Goal: Information Seeking & Learning: Learn about a topic

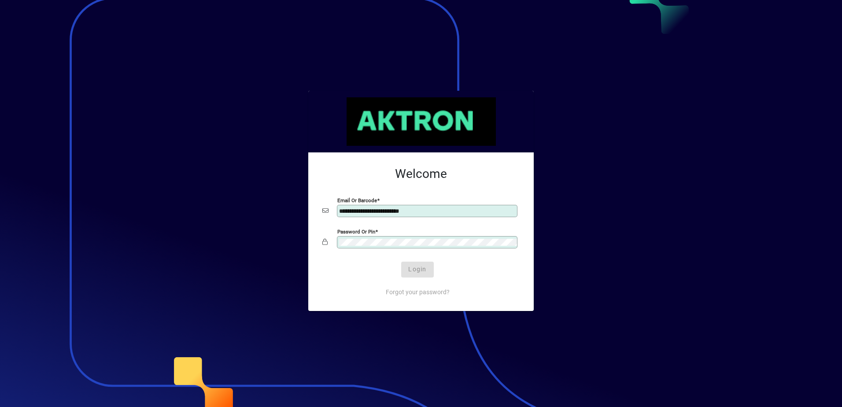
click at [421, 270] on span "Login" at bounding box center [417, 269] width 18 height 9
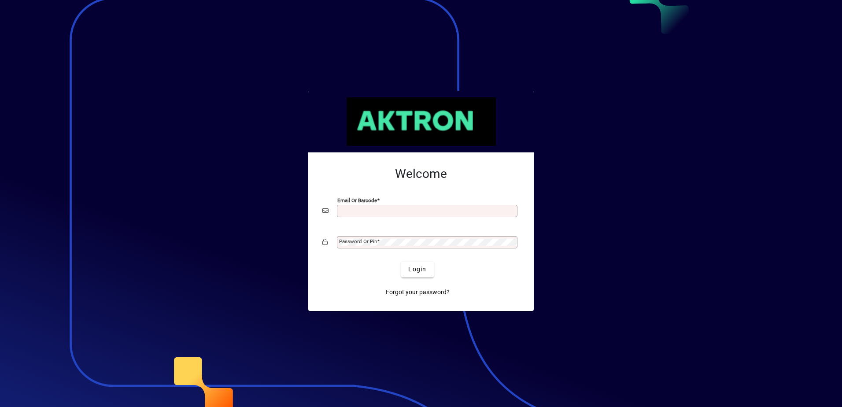
type input "**********"
click at [418, 270] on span "Login" at bounding box center [417, 269] width 18 height 9
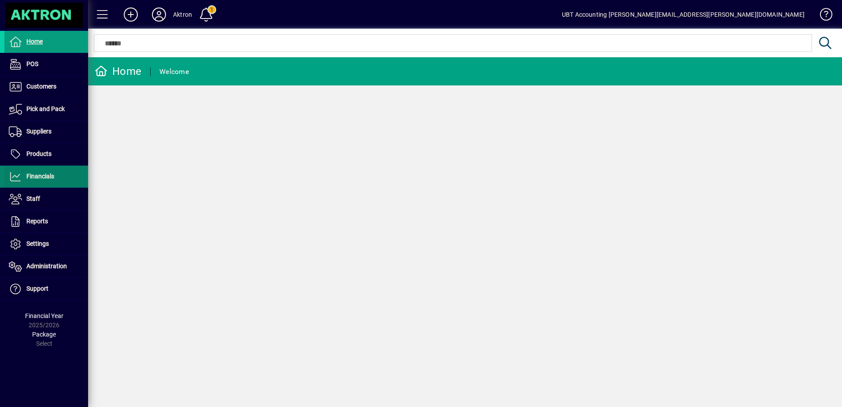
click at [57, 181] on span at bounding box center [46, 176] width 84 height 21
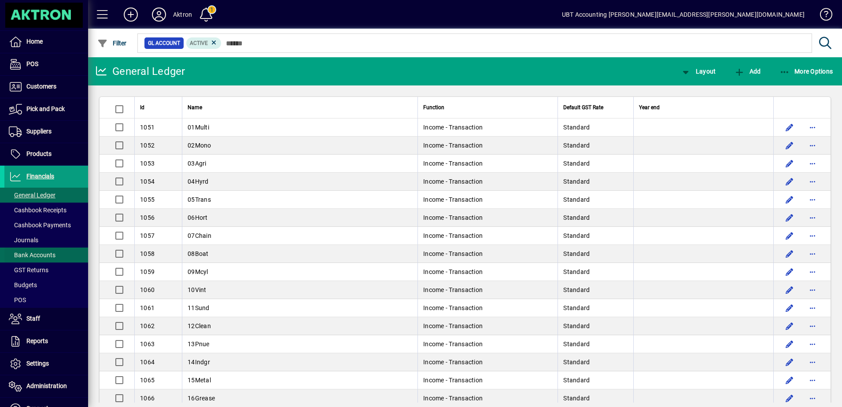
click at [44, 254] on span "Bank Accounts" at bounding box center [32, 255] width 47 height 7
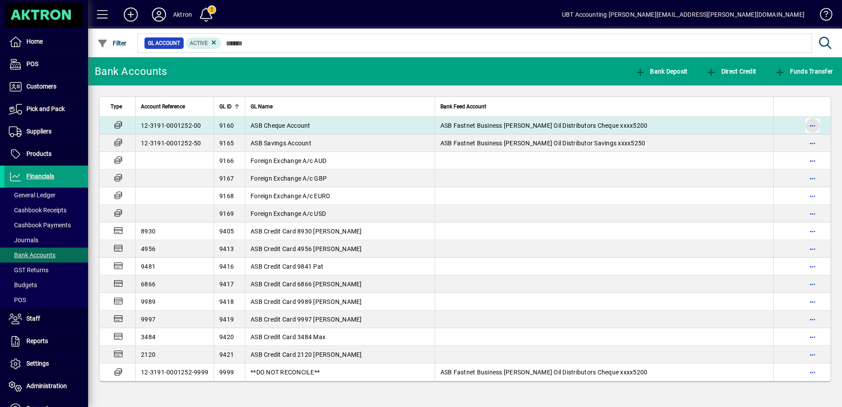
click at [811, 127] on span "button" at bounding box center [812, 125] width 21 height 21
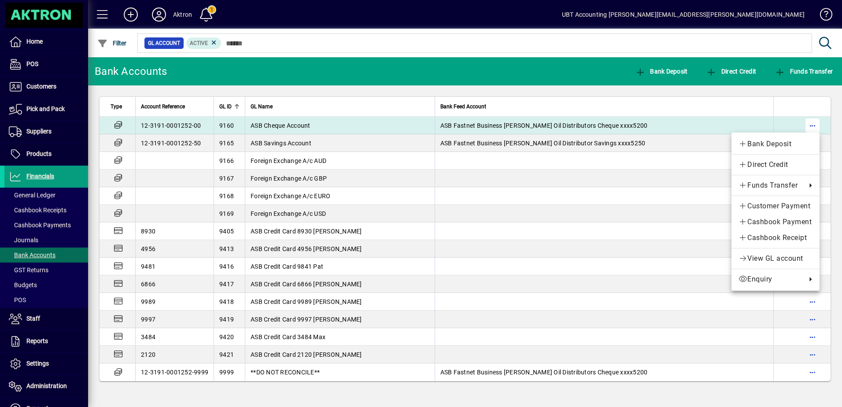
click at [812, 127] on div at bounding box center [421, 203] width 842 height 407
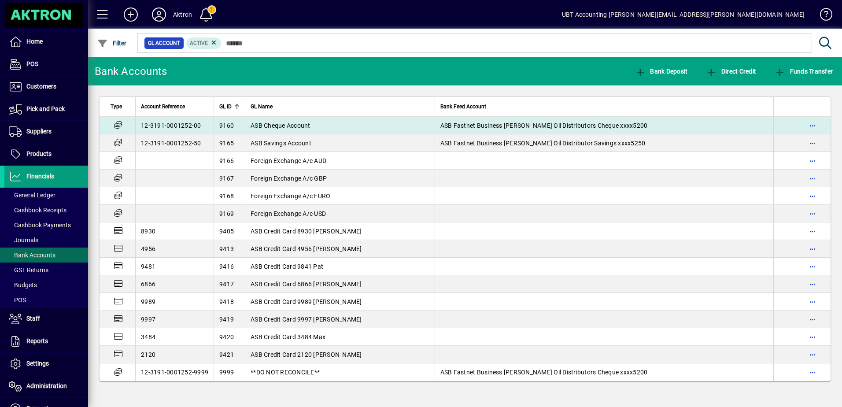
click at [268, 125] on span "ASB Cheque Account" at bounding box center [281, 125] width 60 height 7
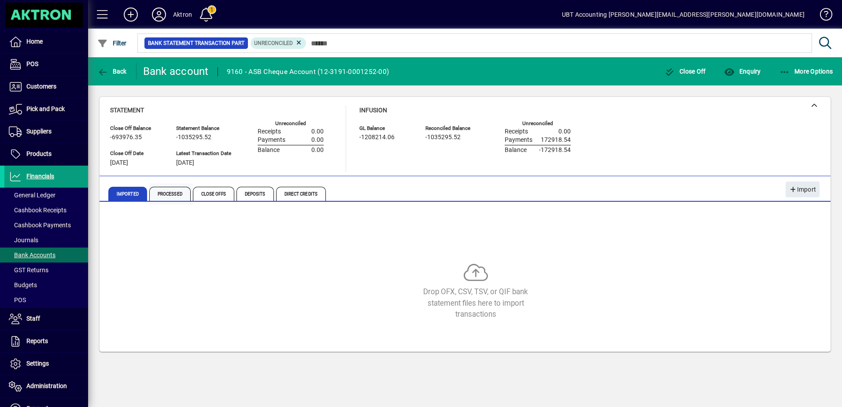
click at [173, 198] on span "Processed" at bounding box center [169, 194] width 41 height 14
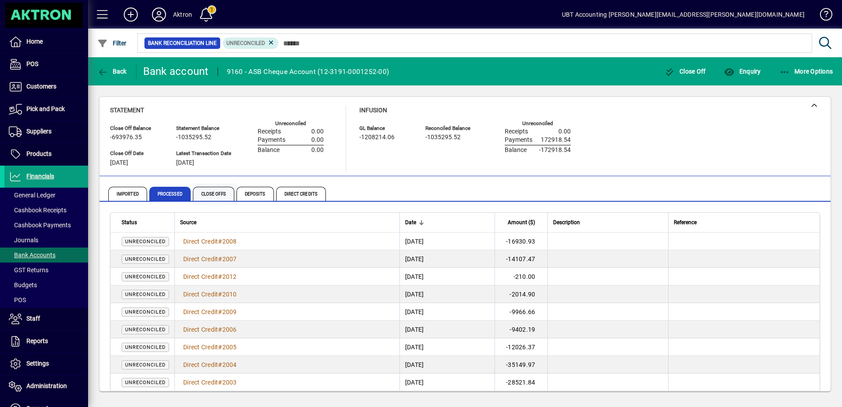
click at [211, 195] on span "Close Offs" at bounding box center [213, 194] width 41 height 14
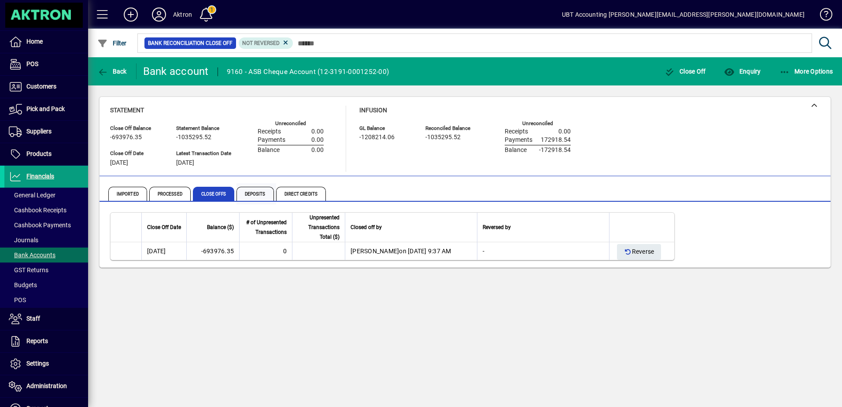
click at [259, 194] on span "Deposits" at bounding box center [255, 194] width 37 height 14
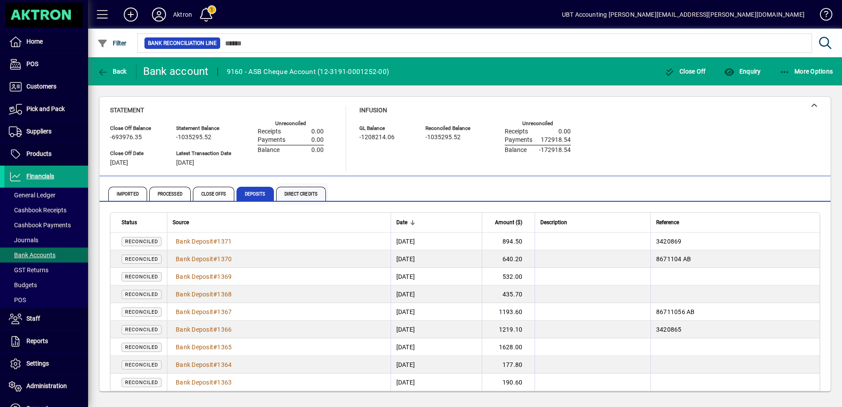
click at [304, 196] on span "Direct Credits" at bounding box center [301, 194] width 50 height 14
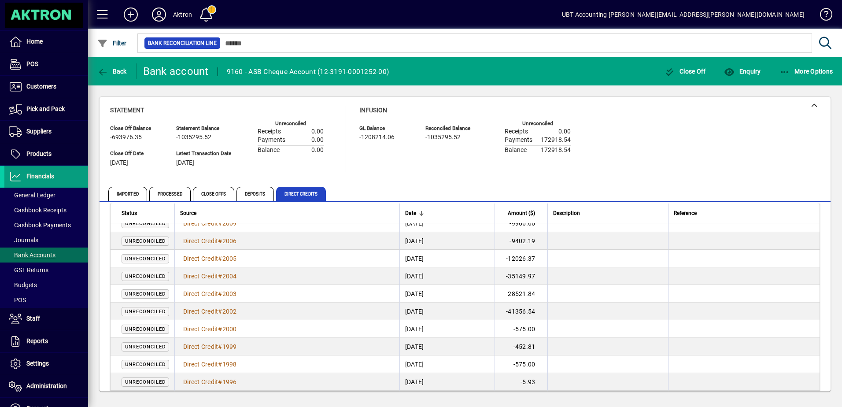
scroll to position [88, 0]
drag, startPoint x: 262, startPoint y: 191, endPoint x: 259, endPoint y: 221, distance: 30.0
click at [262, 191] on span "Deposits" at bounding box center [255, 194] width 37 height 14
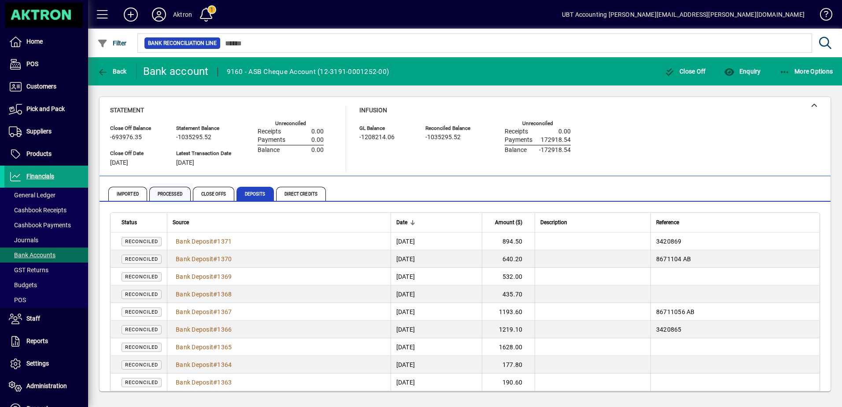
click at [169, 195] on span "Processed" at bounding box center [169, 194] width 41 height 14
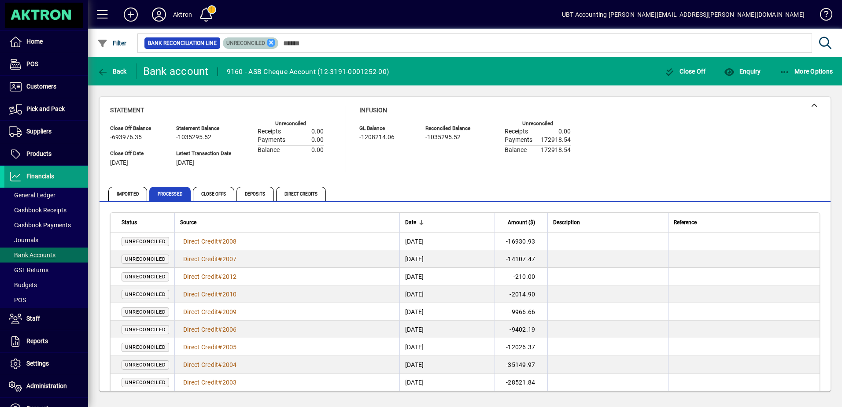
click at [274, 43] on icon at bounding box center [271, 43] width 8 height 8
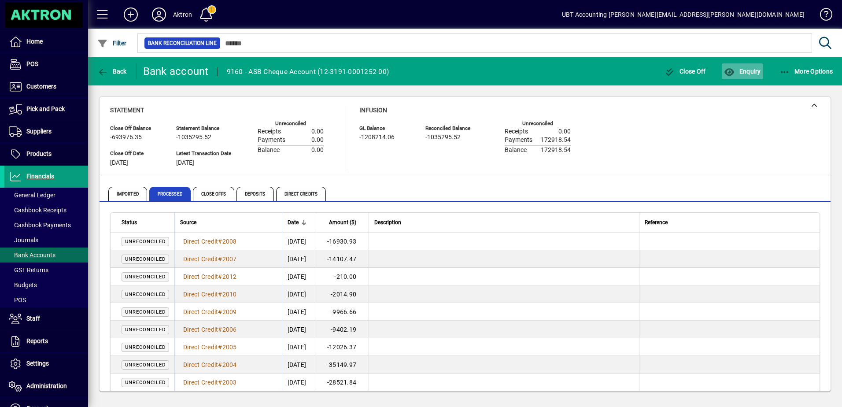
click at [744, 75] on span "button" at bounding box center [742, 71] width 41 height 21
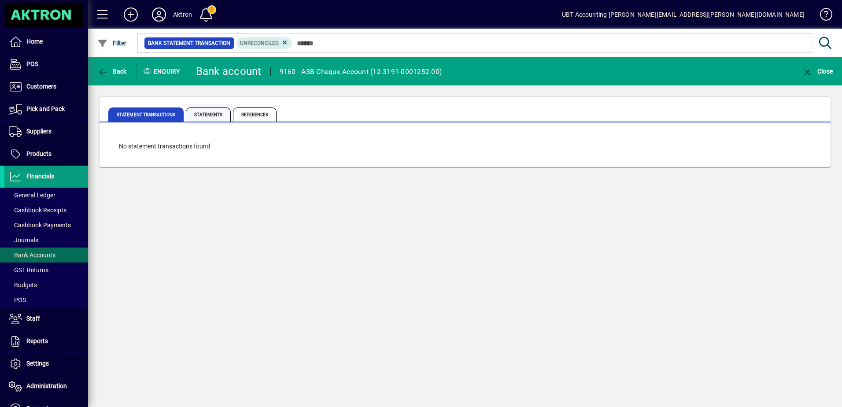
click at [198, 116] on span "Statements" at bounding box center [208, 114] width 45 height 14
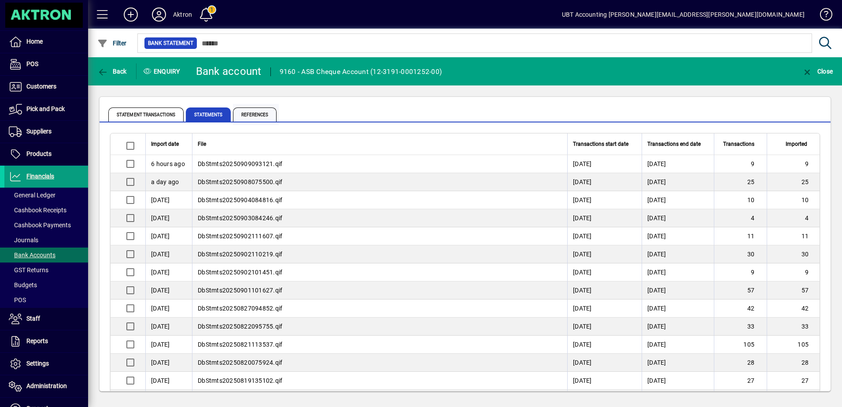
click at [255, 109] on span "References" at bounding box center [255, 114] width 44 height 14
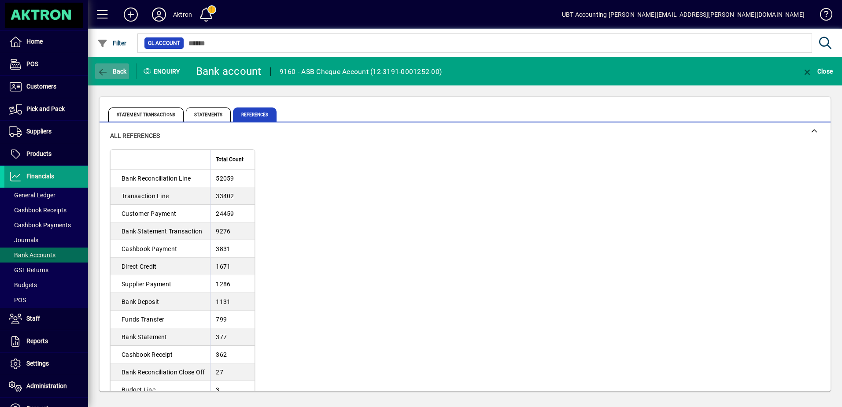
click at [117, 69] on span "Back" at bounding box center [112, 71] width 30 height 7
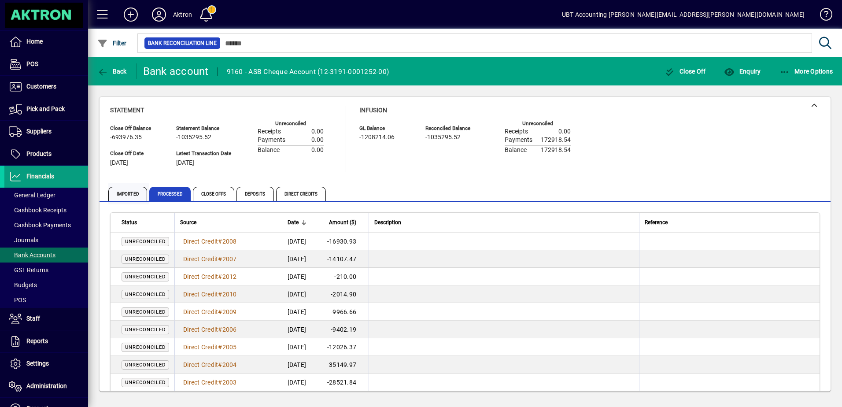
click at [122, 189] on span "Imported" at bounding box center [127, 194] width 39 height 14
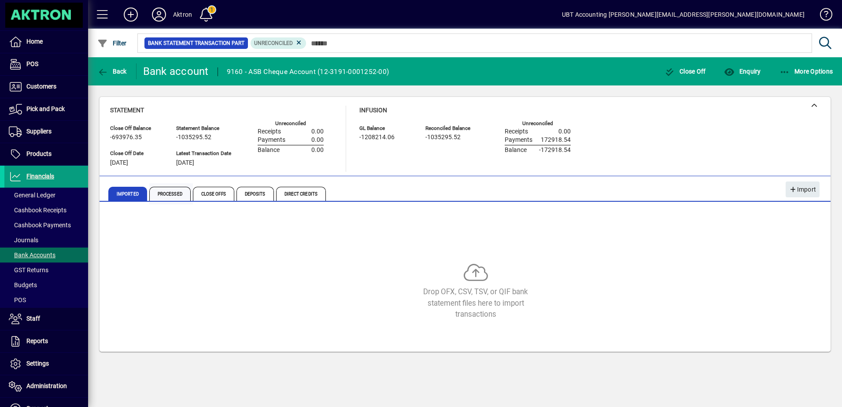
click at [169, 191] on span "Processed" at bounding box center [169, 194] width 41 height 14
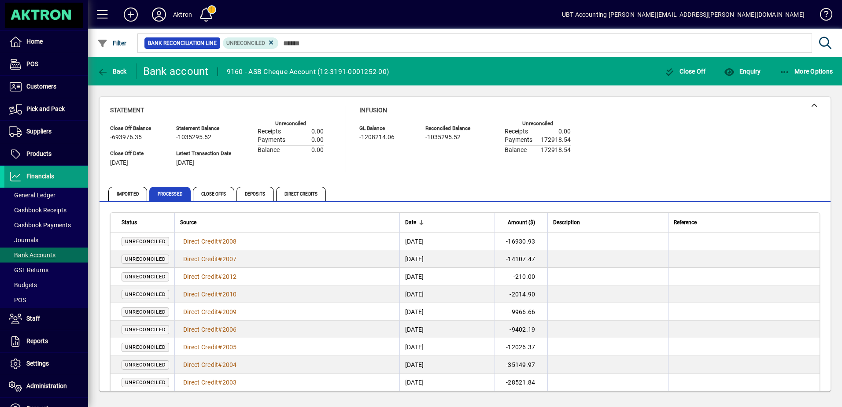
click at [270, 40] on icon at bounding box center [271, 43] width 8 height 8
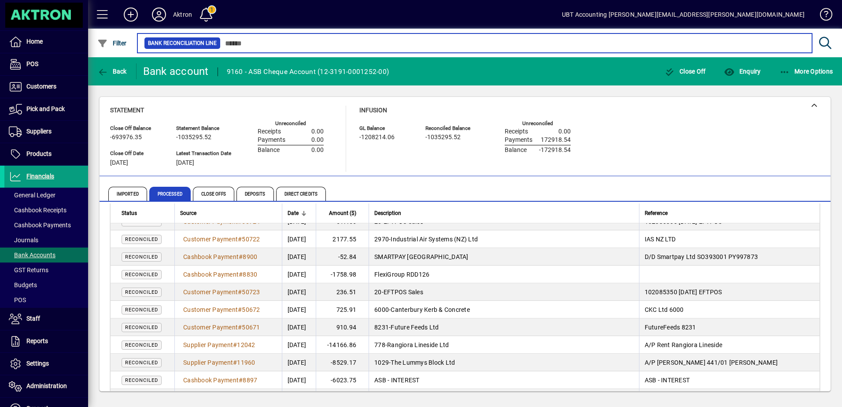
scroll to position [1145, 0]
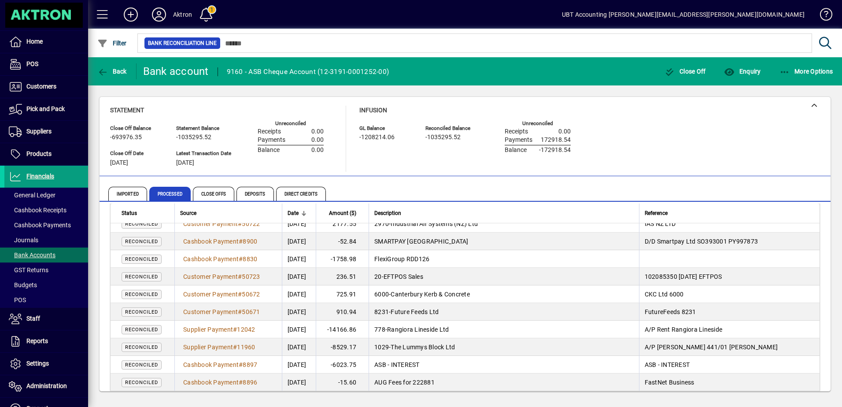
click at [316, 347] on td "01/09/2025" at bounding box center [299, 347] width 34 height 18
click at [504, 241] on td "SMARTPAY NEW ZEALAND" at bounding box center [504, 242] width 270 height 18
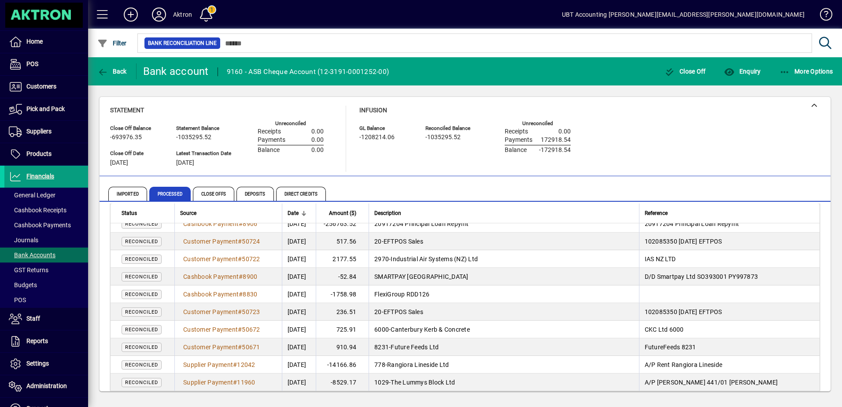
scroll to position [1101, 0]
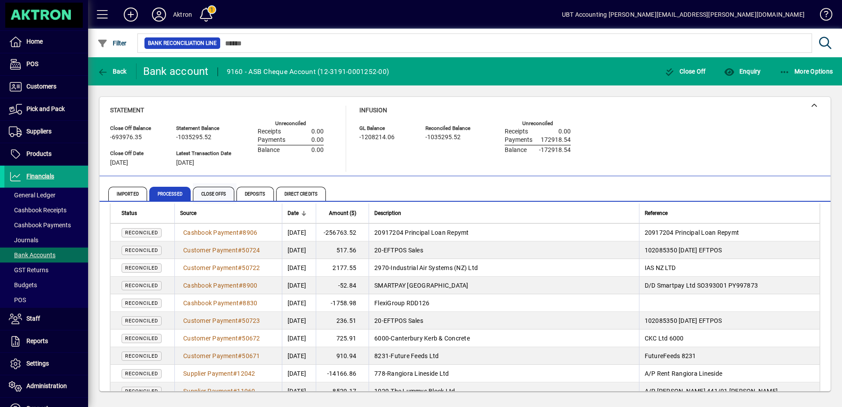
click at [216, 194] on span "Close Offs" at bounding box center [213, 194] width 41 height 14
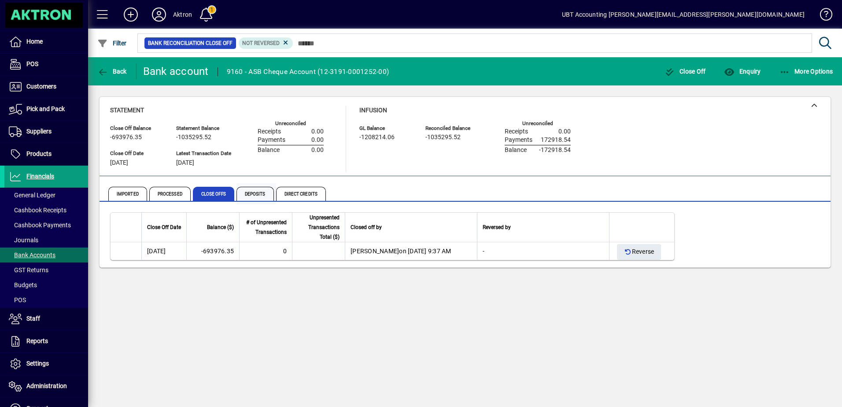
click at [250, 194] on span "Deposits" at bounding box center [255, 194] width 37 height 14
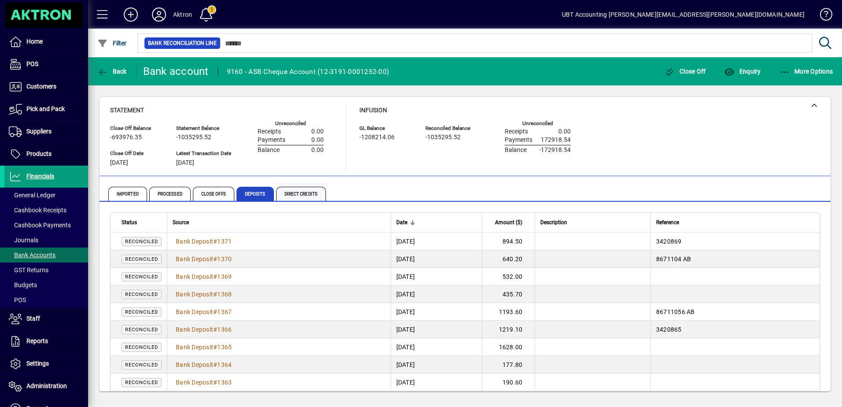
click at [304, 199] on span "Direct Credits" at bounding box center [301, 194] width 50 height 14
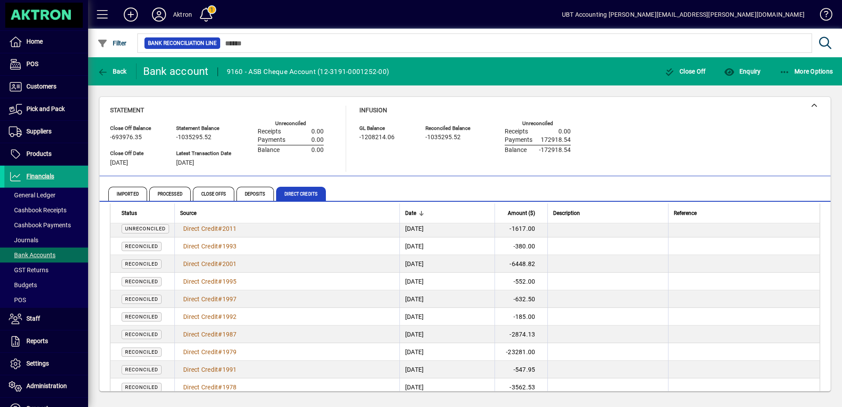
scroll to position [264, 0]
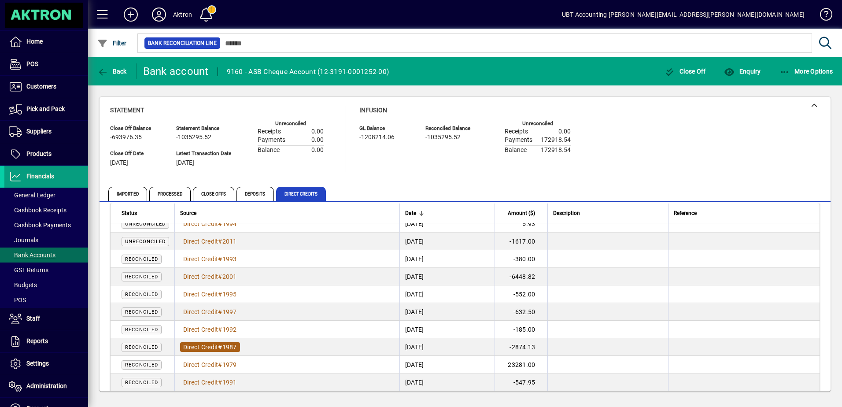
click at [212, 347] on span "Direct Credit" at bounding box center [200, 347] width 35 height 7
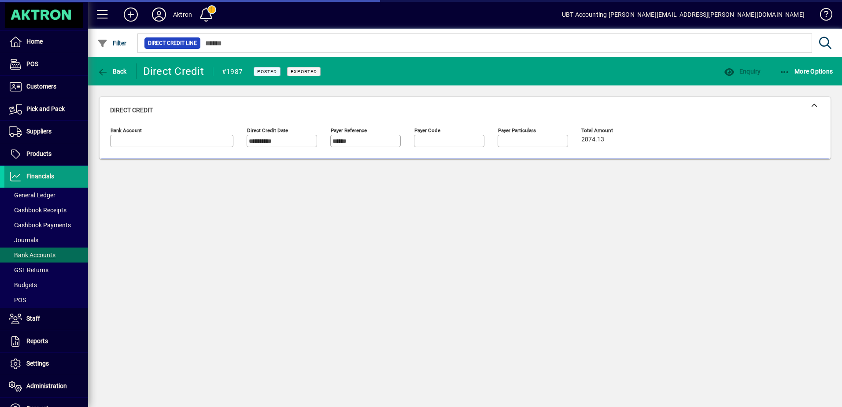
type input "**********"
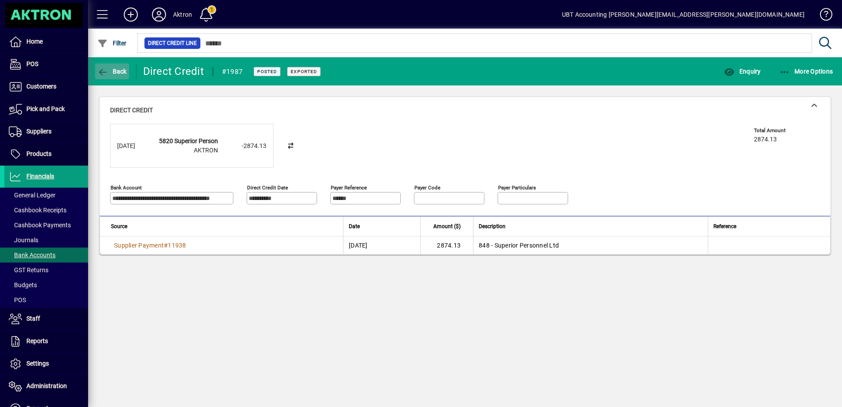
click at [100, 68] on icon "button" at bounding box center [102, 72] width 11 height 9
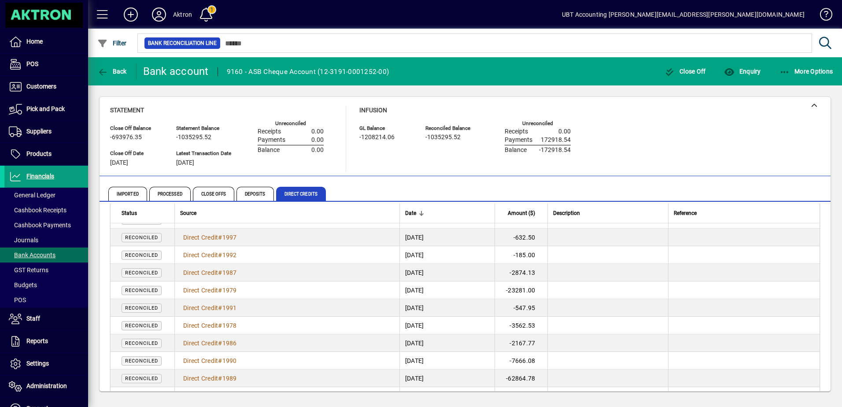
scroll to position [352, 0]
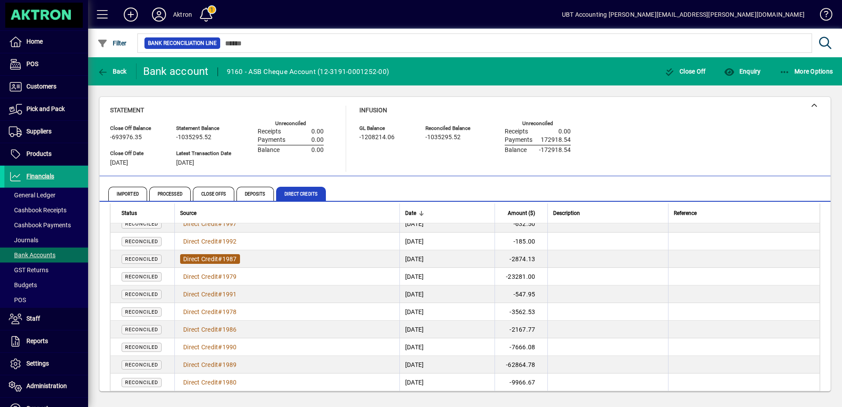
click at [204, 257] on span "Direct Credit" at bounding box center [200, 258] width 35 height 7
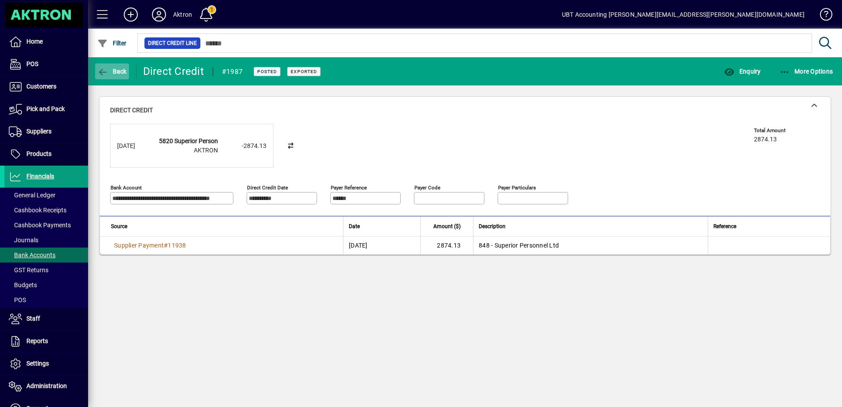
click at [102, 72] on icon "button" at bounding box center [102, 72] width 11 height 9
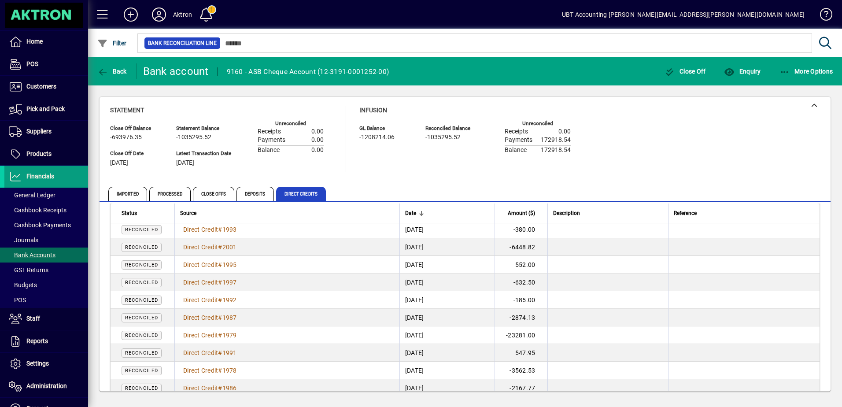
scroll to position [308, 0]
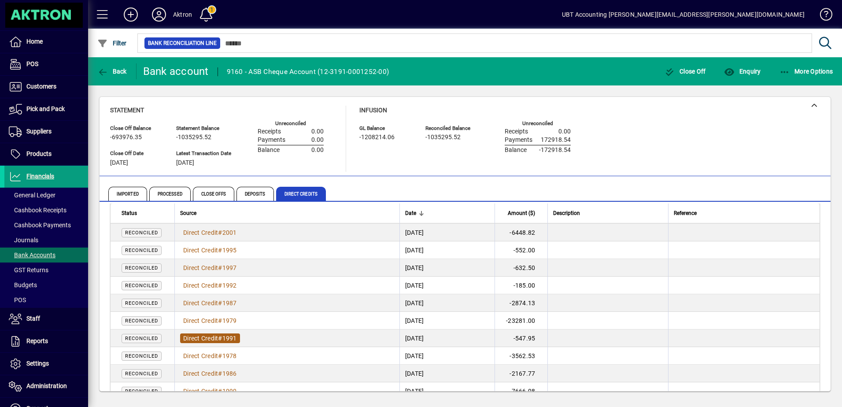
click at [189, 336] on span "Direct Credit" at bounding box center [200, 338] width 35 height 7
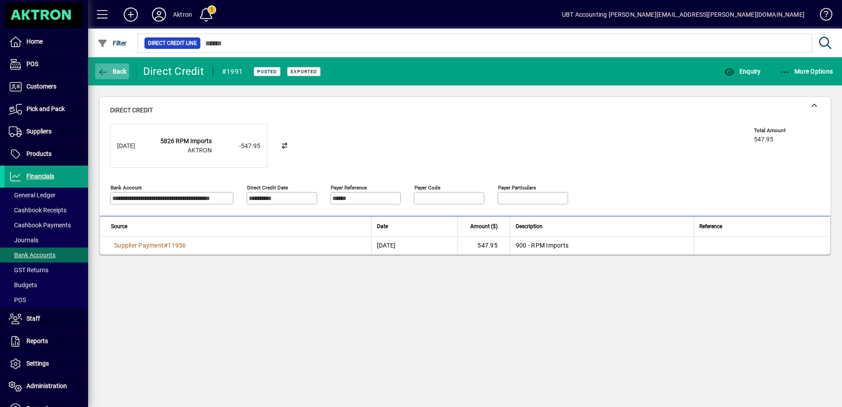
click at [108, 73] on icon "button" at bounding box center [102, 72] width 11 height 9
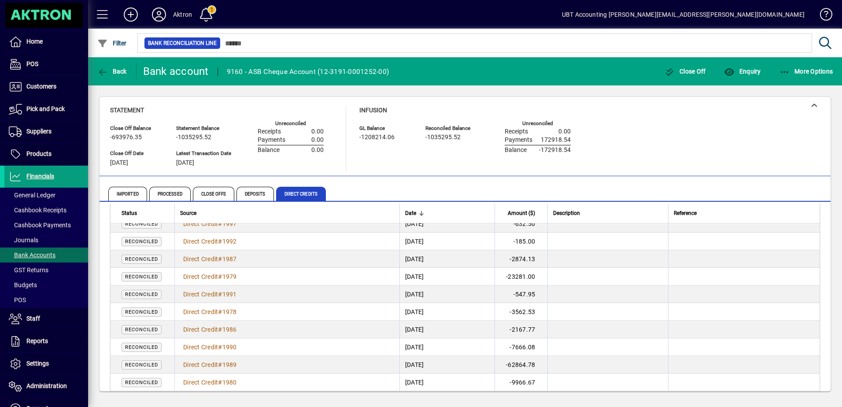
scroll to position [308, 0]
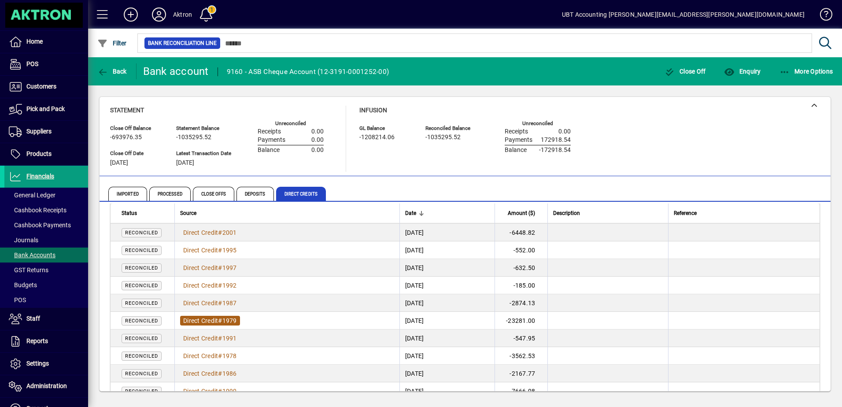
click at [222, 321] on span "#" at bounding box center [220, 320] width 4 height 7
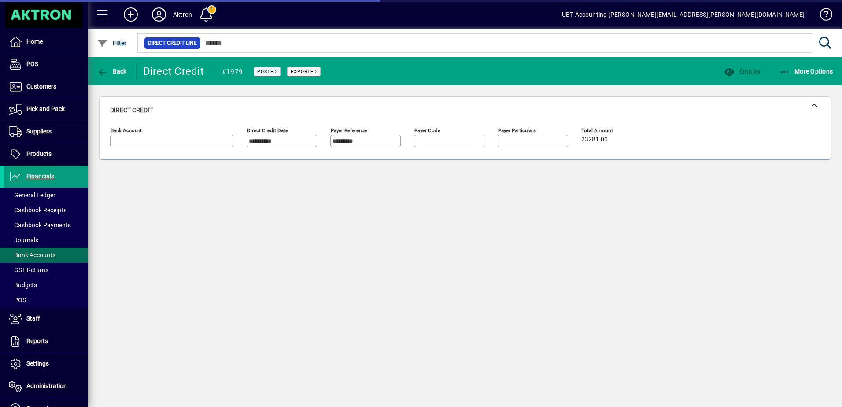
type input "**********"
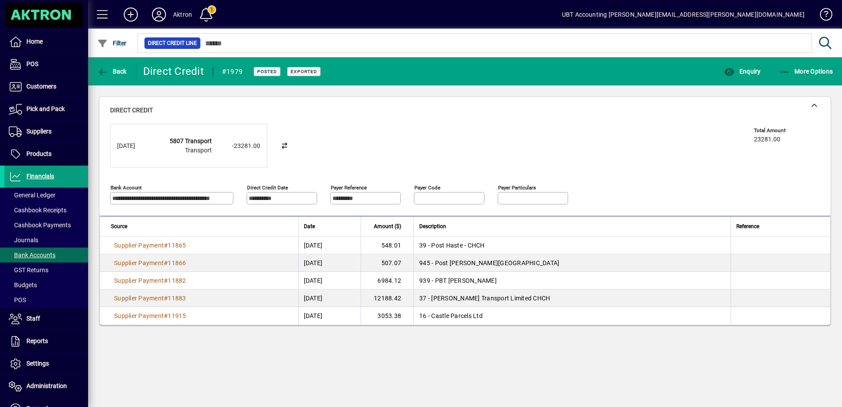
drag, startPoint x: 118, startPoint y: 146, endPoint x: 149, endPoint y: 145, distance: 30.4
click at [149, 145] on div "01/09/2025" at bounding box center [134, 145] width 35 height 9
click at [107, 73] on icon "button" at bounding box center [102, 72] width 11 height 9
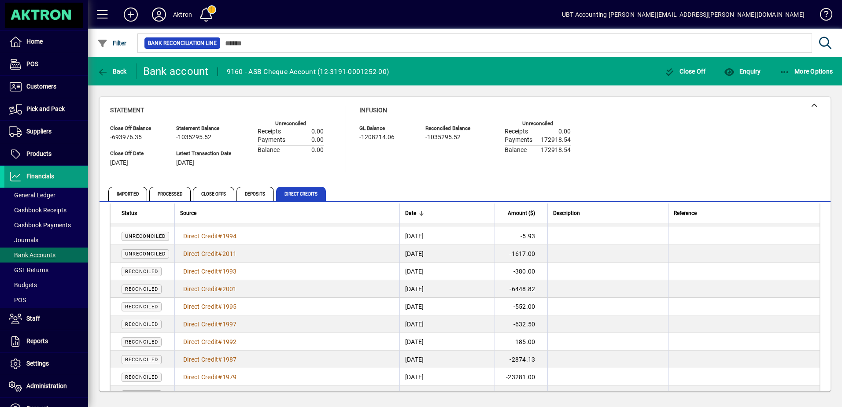
scroll to position [308, 0]
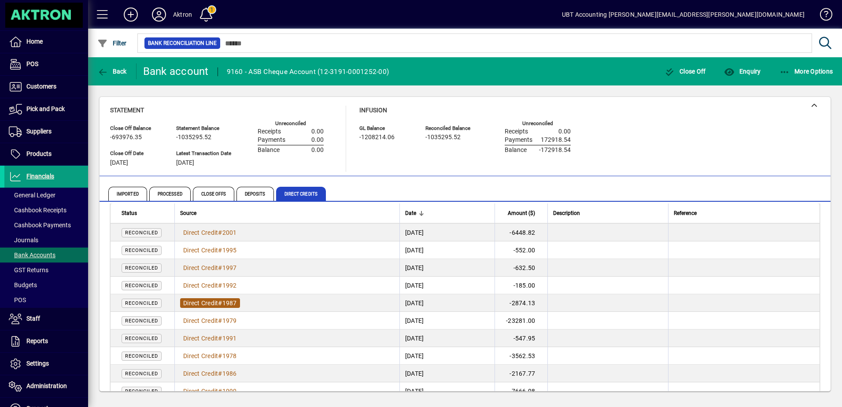
click at [200, 305] on span "Direct Credit" at bounding box center [200, 303] width 35 height 7
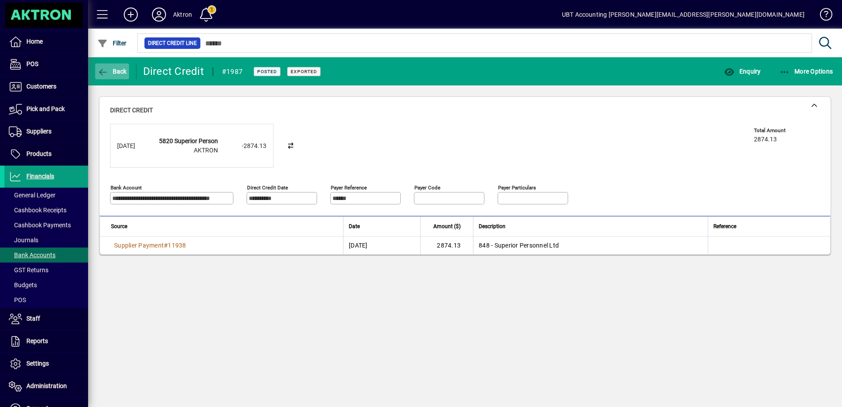
click at [104, 72] on icon "button" at bounding box center [102, 72] width 11 height 9
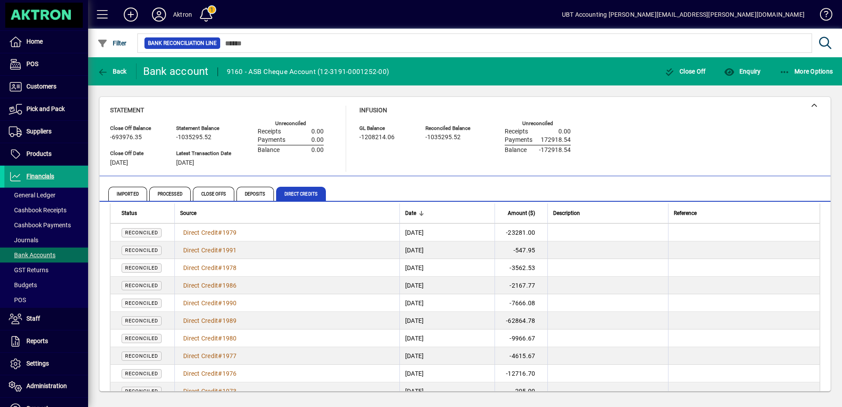
scroll to position [352, 0]
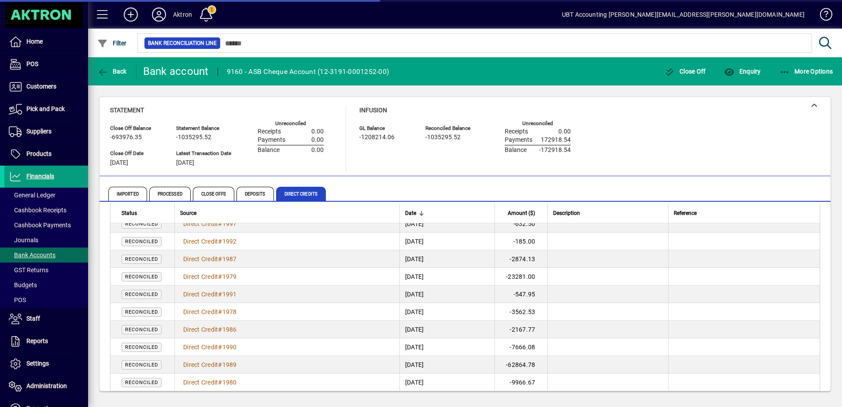
click at [637, 140] on div "Statement Close Off Balance -693976.35 Close Off Date 31/08/2025 Statement Bala…" at bounding box center [465, 139] width 710 height 66
click at [111, 73] on span "Back" at bounding box center [112, 71] width 30 height 7
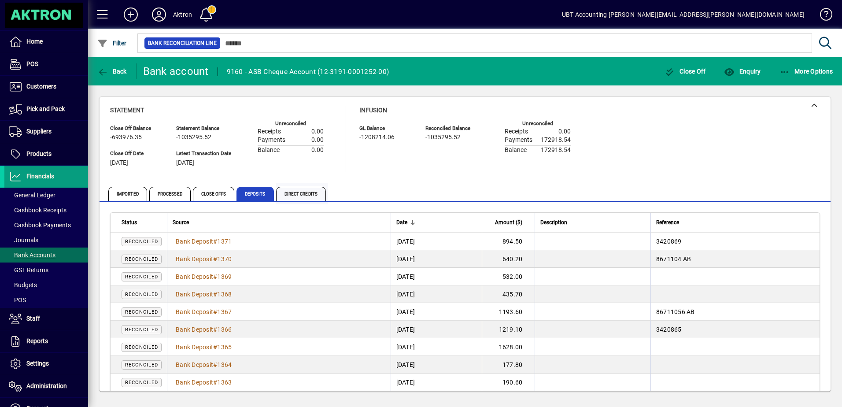
click at [286, 190] on span "Direct Credits" at bounding box center [301, 194] width 50 height 14
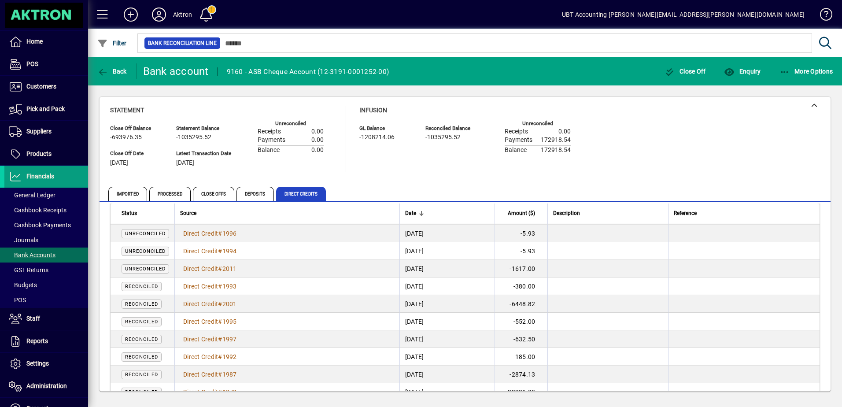
scroll to position [264, 0]
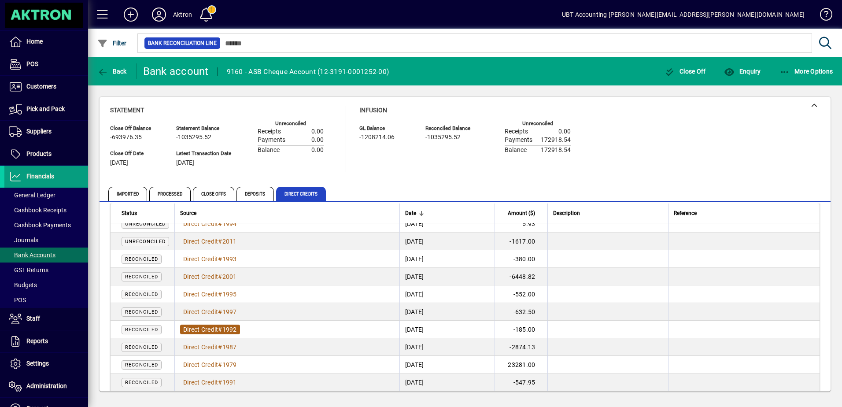
click at [211, 329] on span "Direct Credit" at bounding box center [200, 329] width 35 height 7
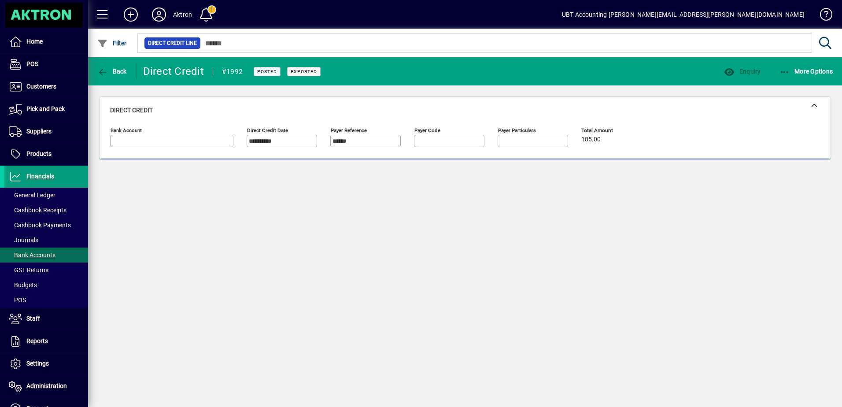
type input "**********"
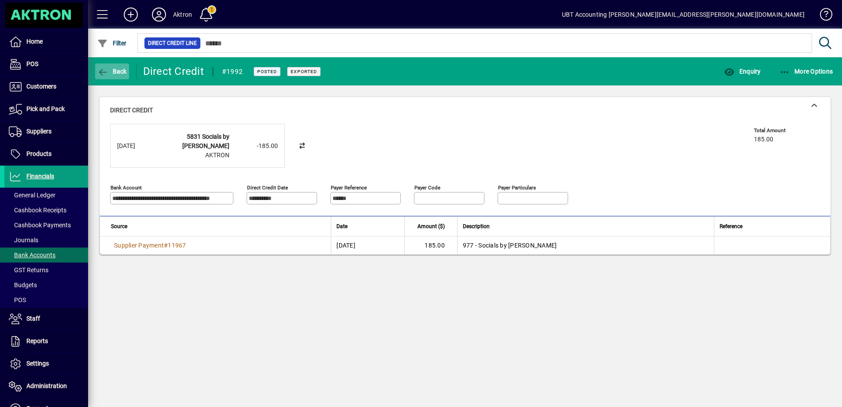
click at [110, 66] on span "button" at bounding box center [112, 71] width 34 height 21
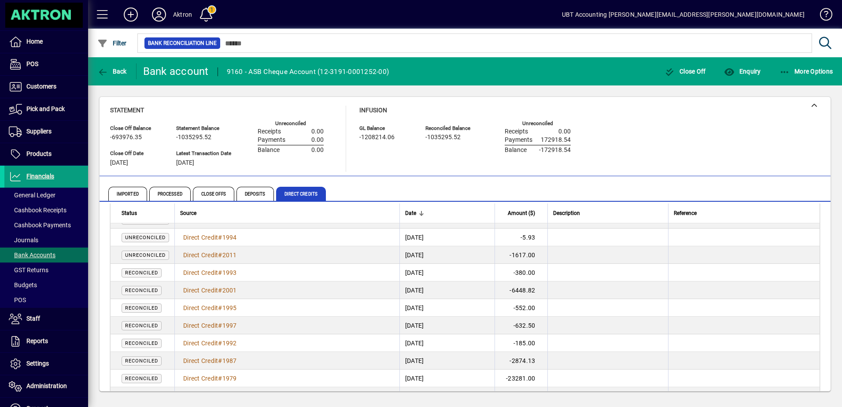
scroll to position [264, 0]
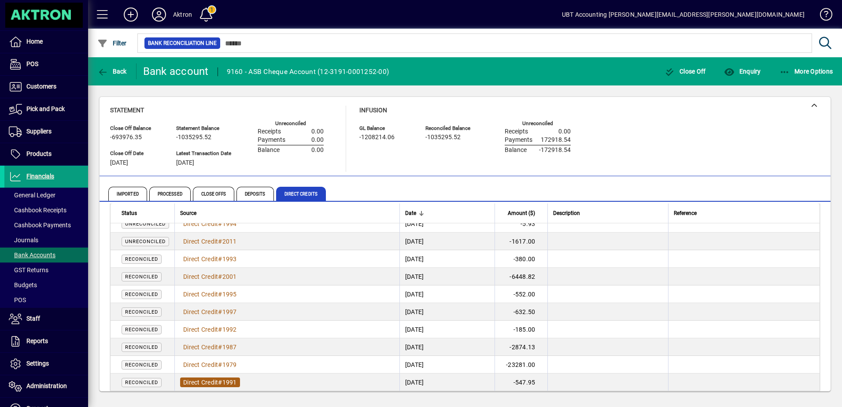
click at [217, 383] on span "Direct Credit" at bounding box center [200, 382] width 35 height 7
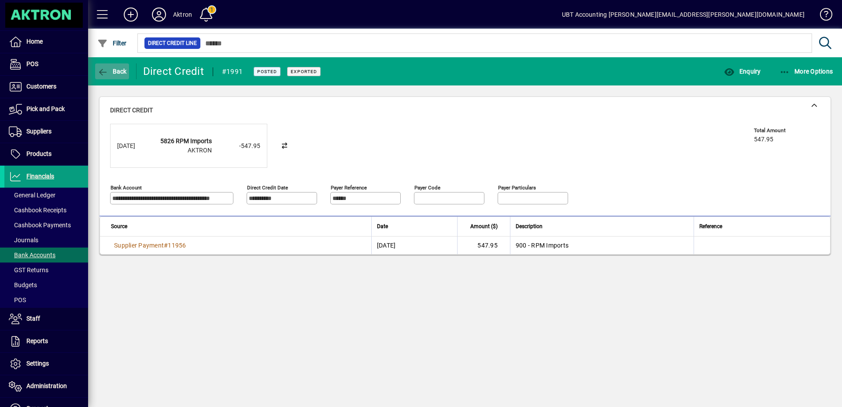
click at [108, 70] on span "Back" at bounding box center [112, 71] width 30 height 7
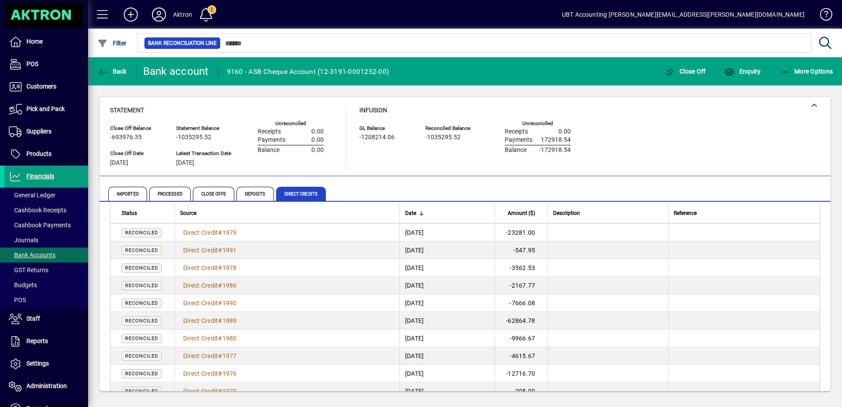
scroll to position [352, 0]
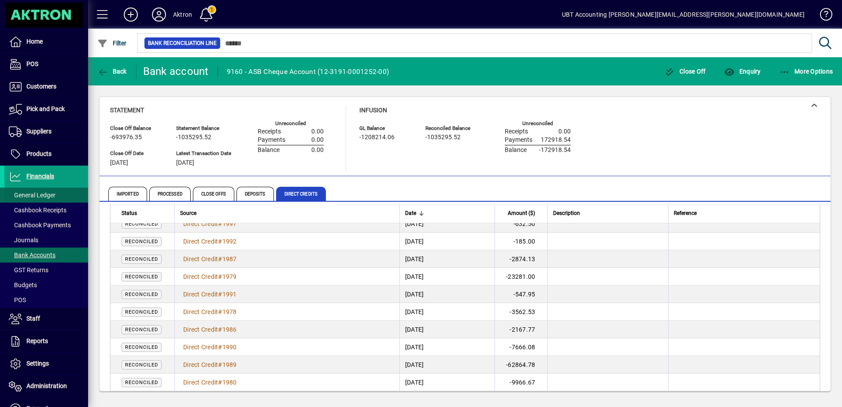
click at [33, 197] on span "General Ledger" at bounding box center [32, 195] width 47 height 7
